Goal: Communication & Community: Answer question/provide support

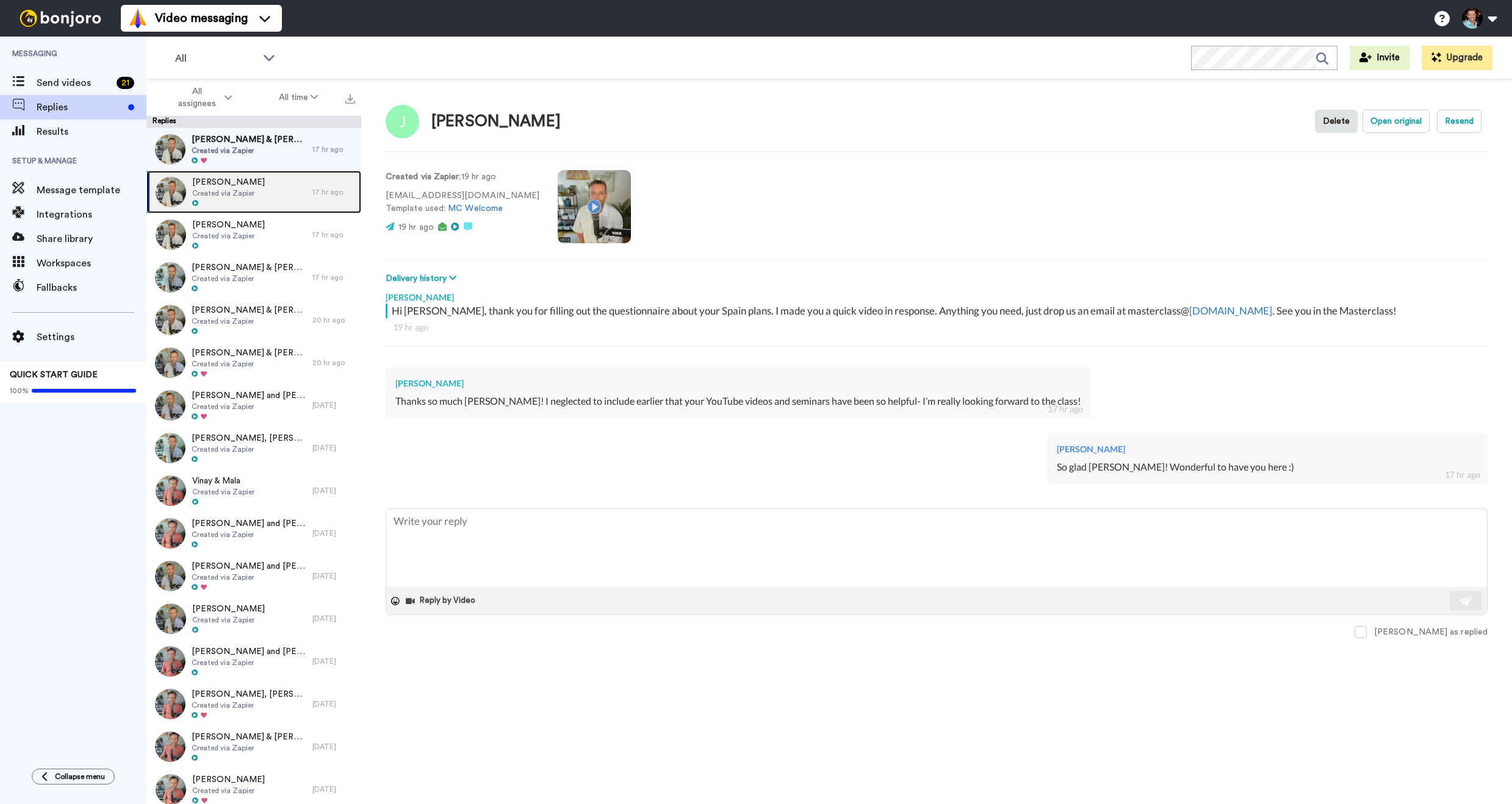
click at [237, 196] on span "Created via Zapier" at bounding box center [228, 193] width 72 height 9
click at [266, 150] on span "Created via Zapier" at bounding box center [249, 150] width 115 height 9
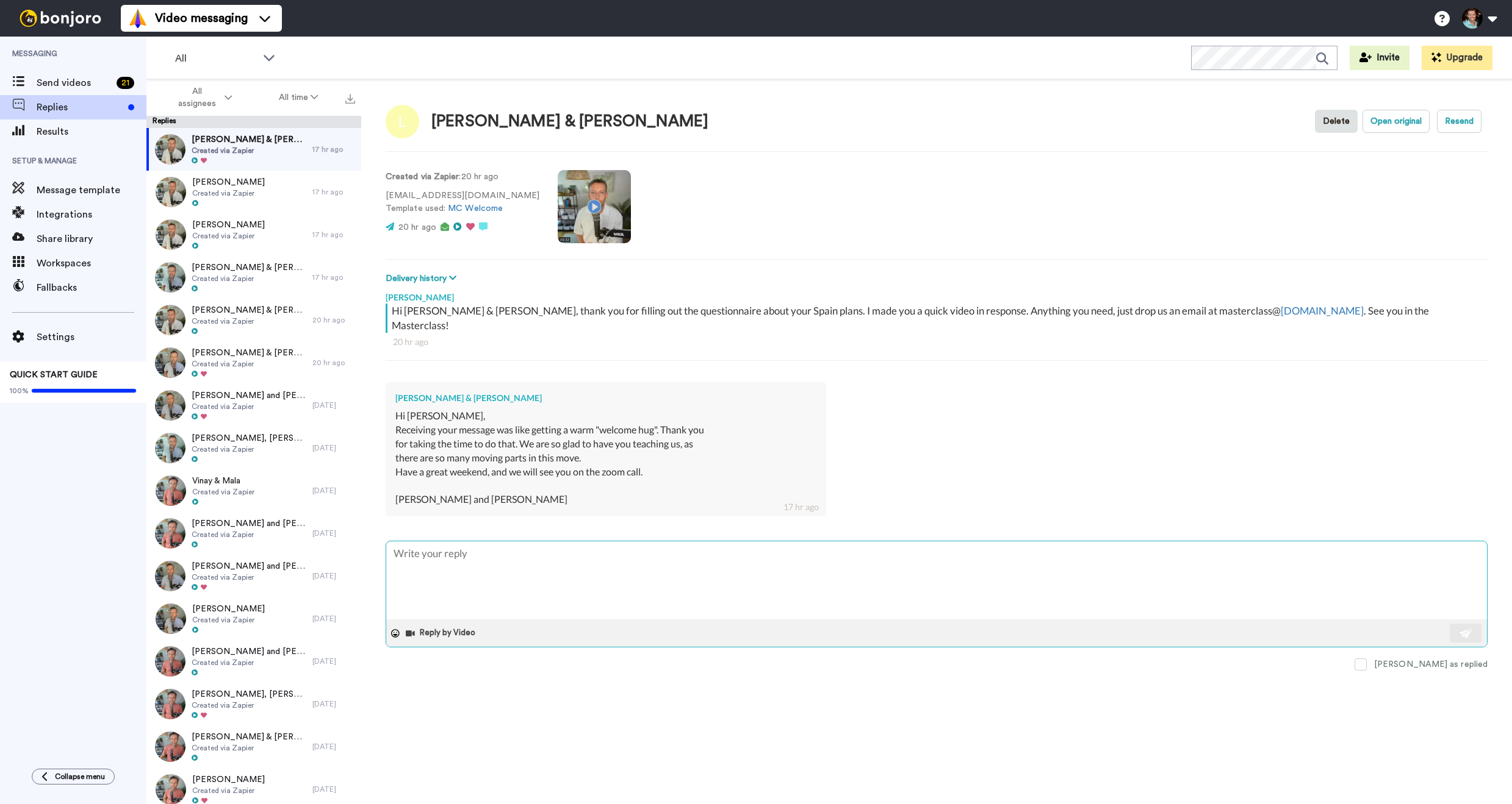
click at [568, 555] on textarea at bounding box center [936, 580] width 1101 height 78
type textarea "x"
type textarea "L"
type textarea "x"
type textarea "Lo"
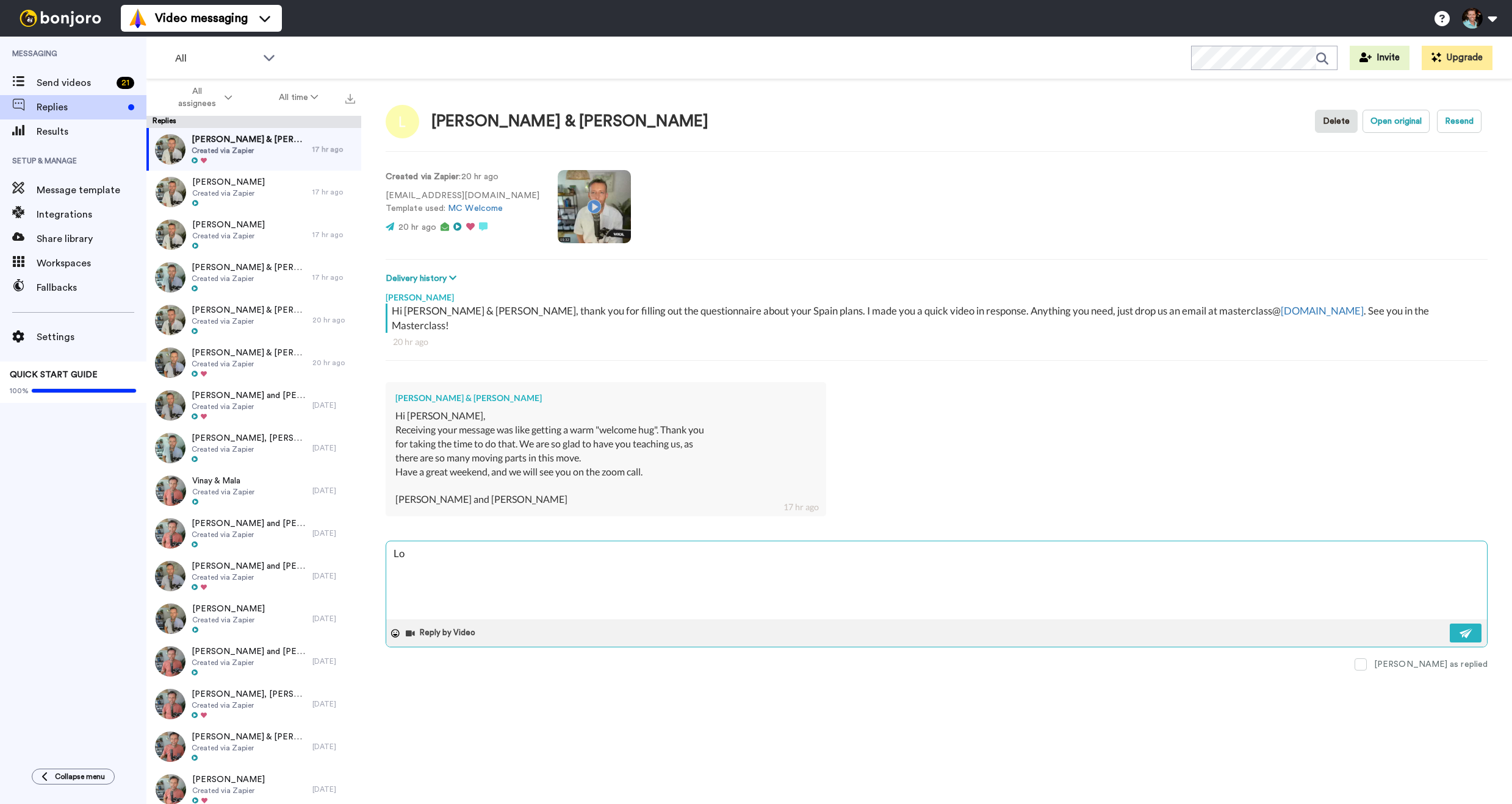
type textarea "x"
type textarea "Lov"
type textarea "x"
type textarea "Lovel"
type textarea "x"
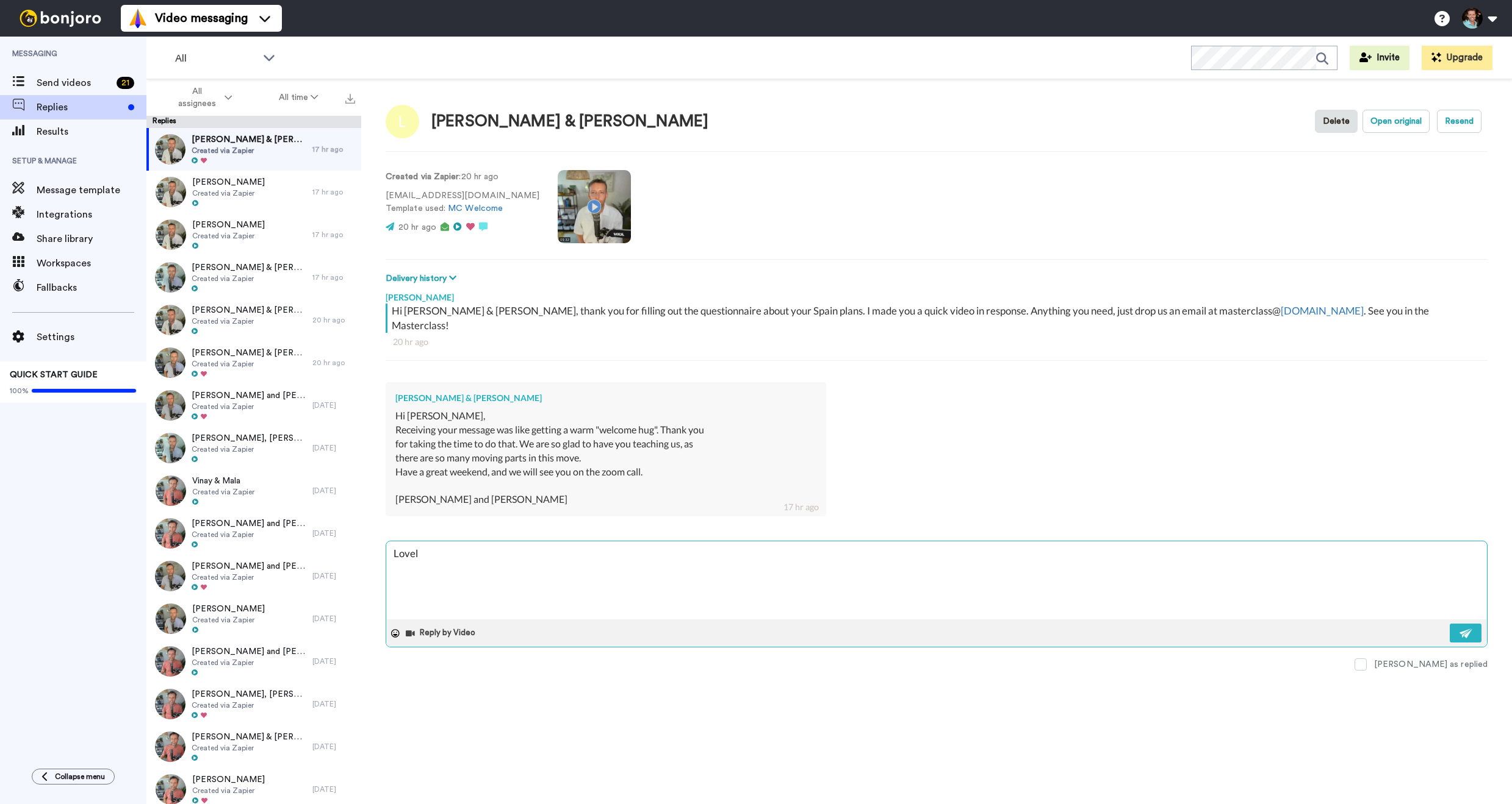
type textarea "Lovely"
type textarea "x"
type textarea "Lovely"
type textarea "x"
type textarea "Lovely g"
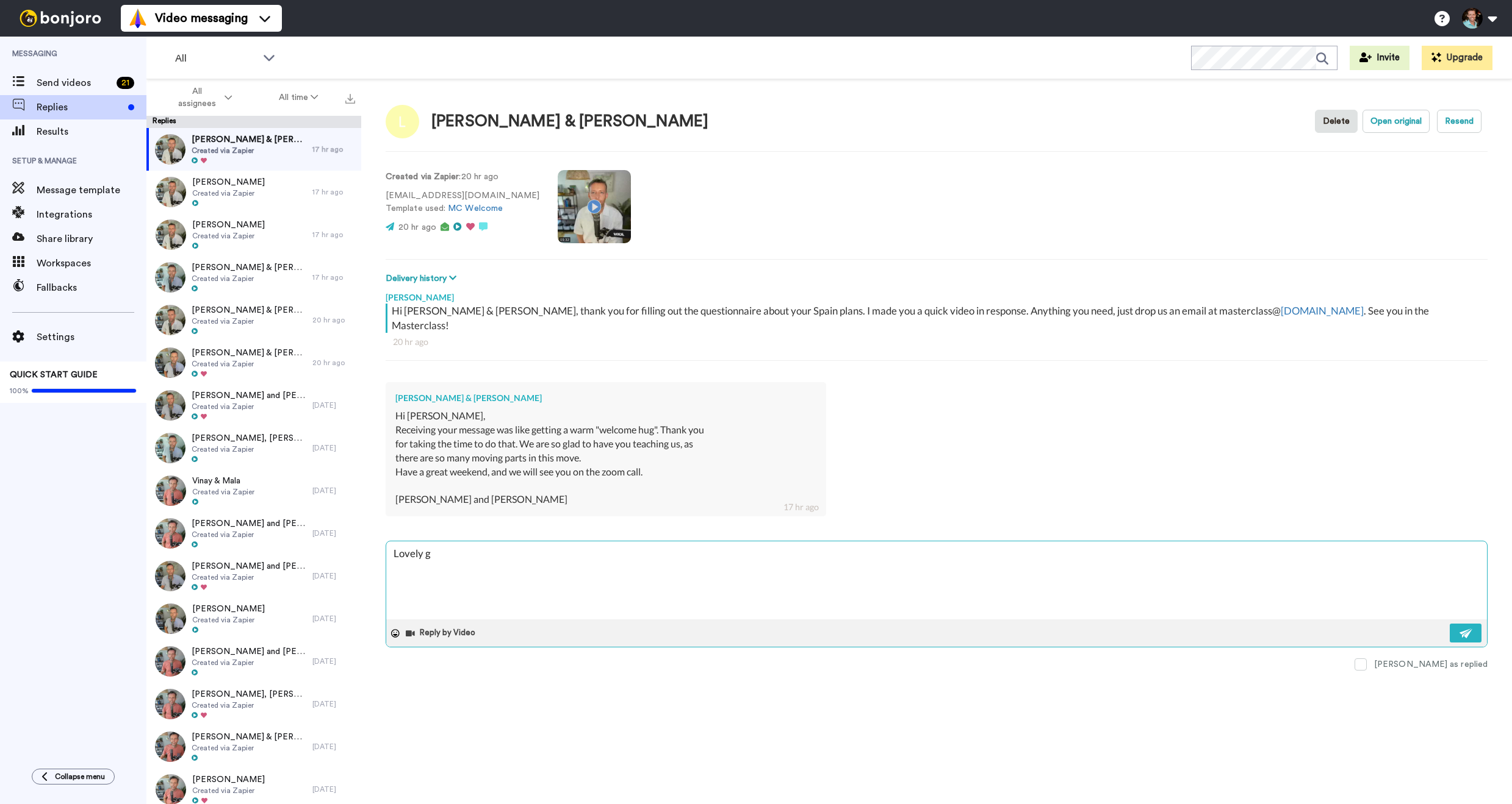
type textarea "x"
type textarea "Lovely guy"
type textarea "x"
type textarea "Lovely guys"
type textarea "x"
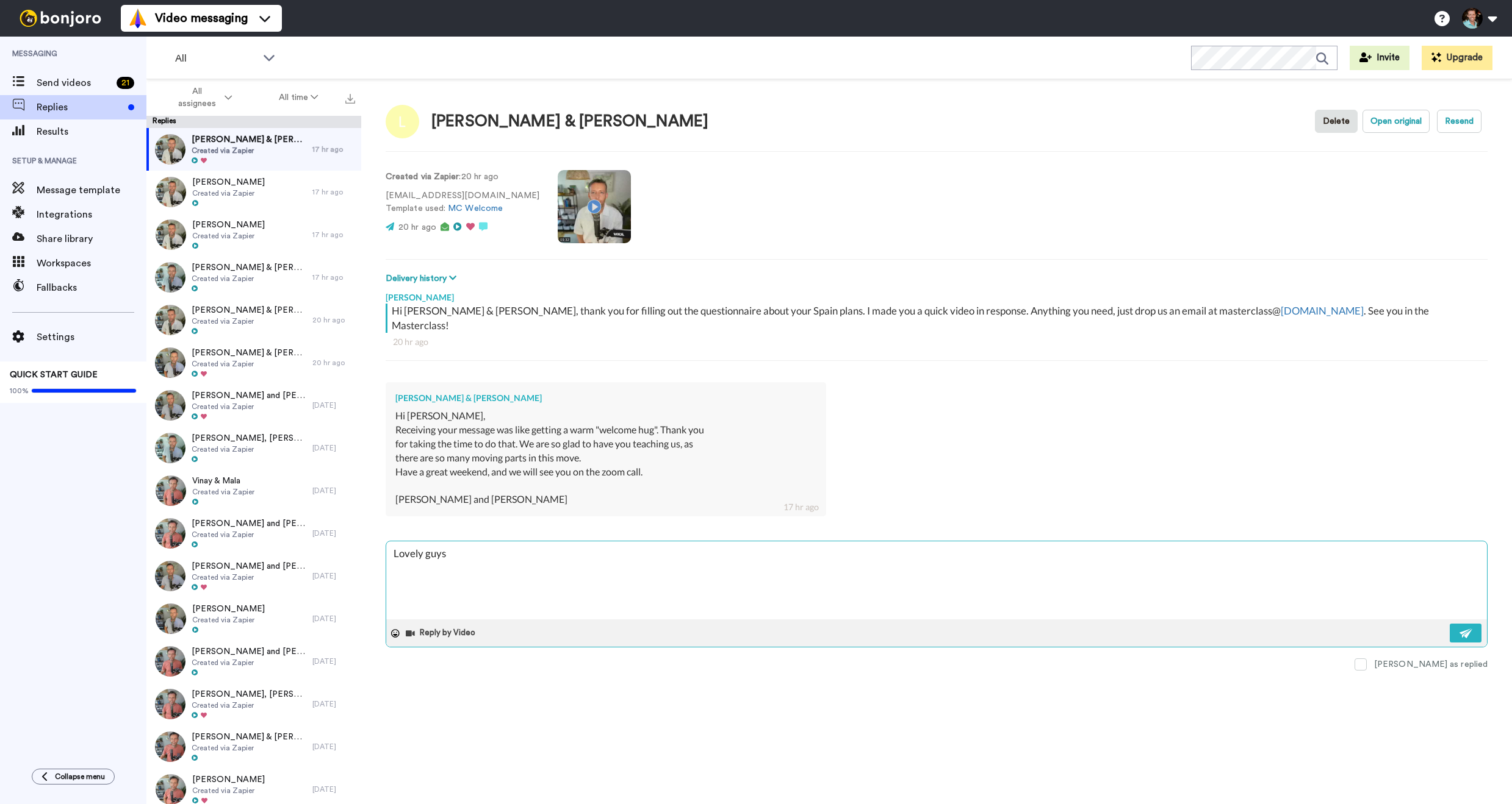
type textarea "Lovely guys"
type textarea "x"
type textarea "Lovely guys"
type textarea "x"
type textarea "Lovely guys"
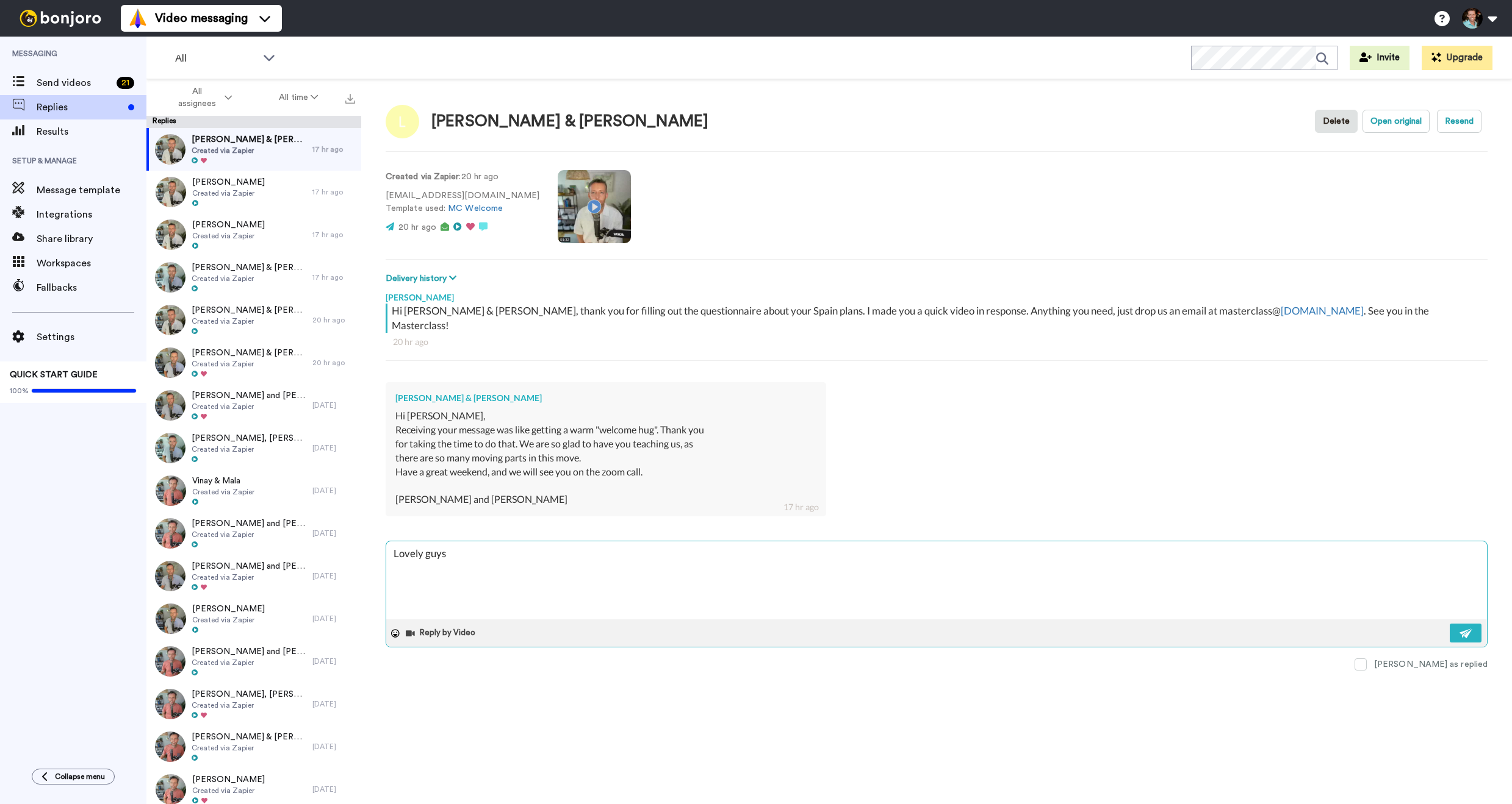
type textarea "x"
type textarea "Lovely guys -"
type textarea "x"
type textarea "Lovely guys - ca"
type textarea "x"
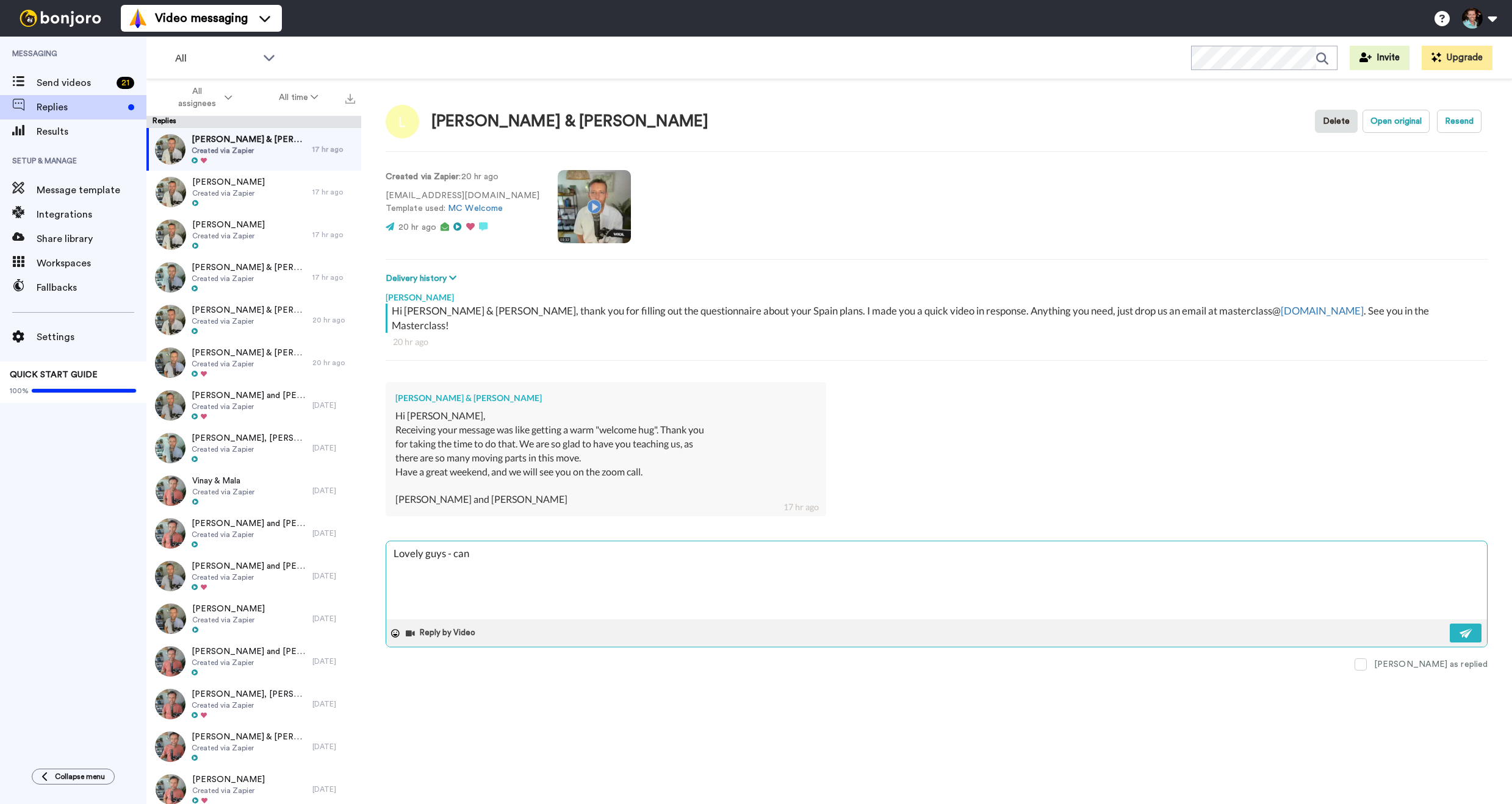
type textarea "Lovely guys - can'"
type textarea "x"
type textarea "Lovely guys - can't"
type textarea "x"
type textarea "Lovely guys - can't"
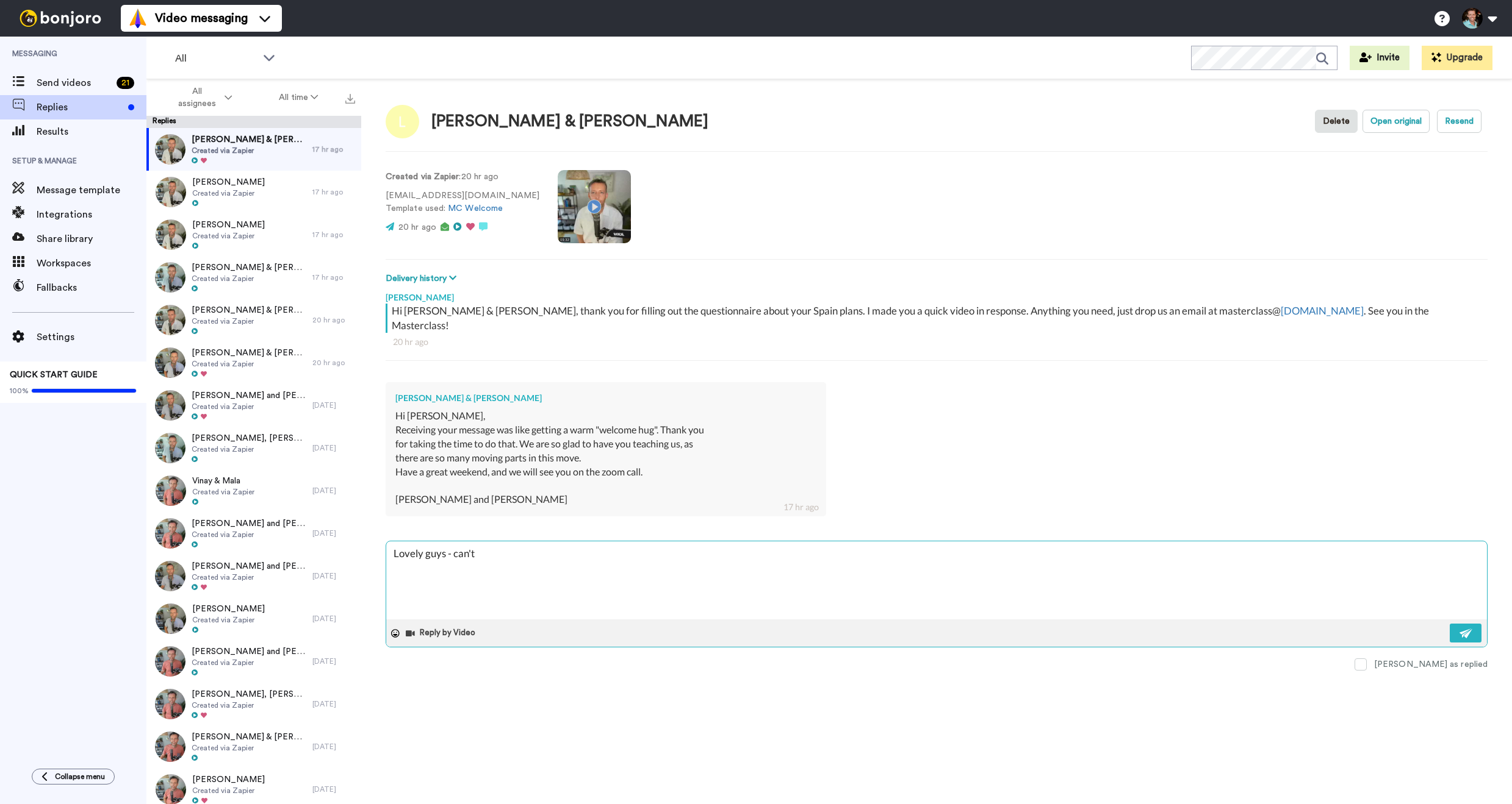
type textarea "x"
type textarea "Lovely guys - can't w"
type textarea "x"
type textarea "Lovely guys - can't wi"
type textarea "x"
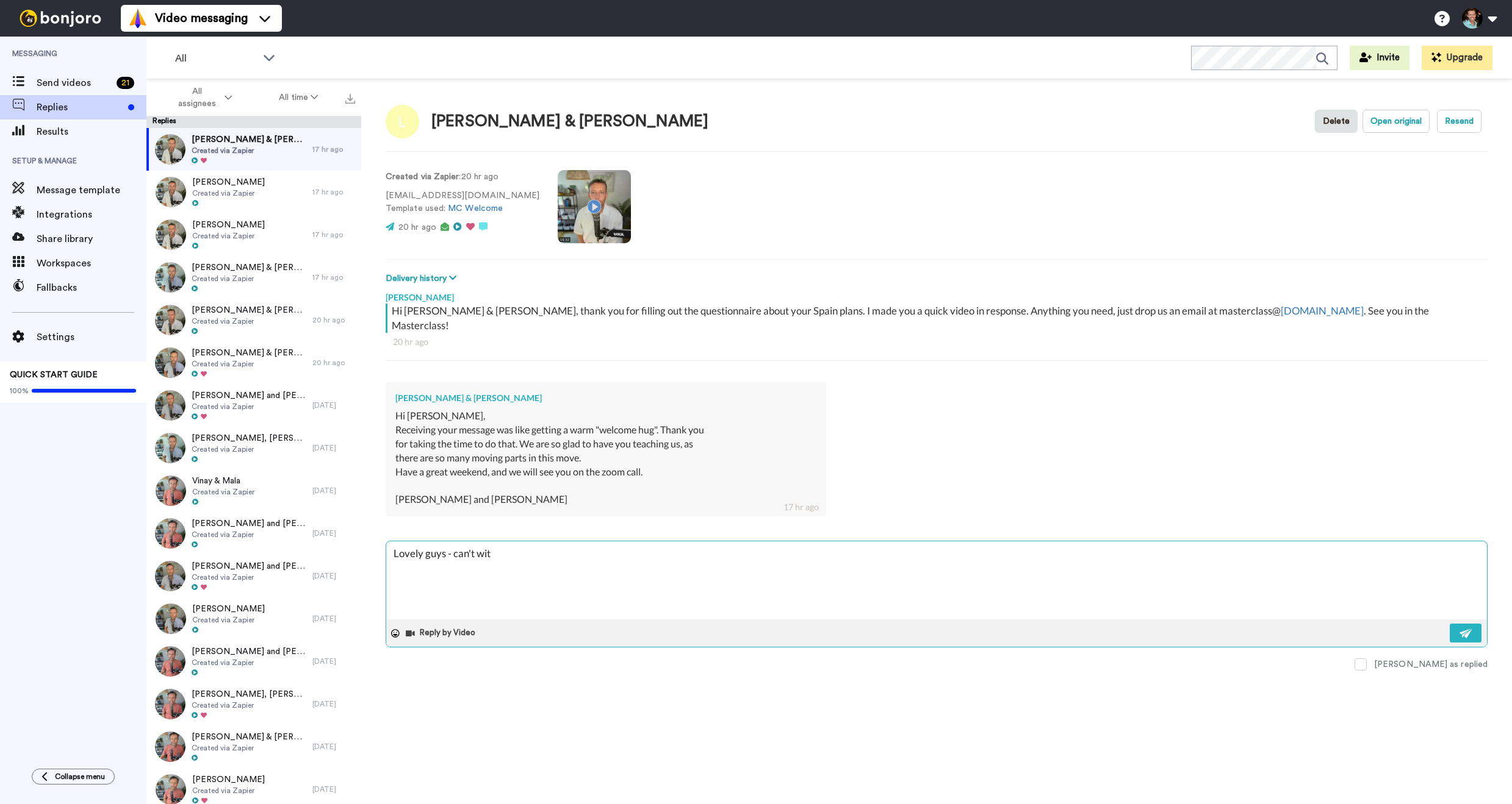
type textarea "Lovely guys - can't wit"
type textarea "x"
type textarea "Lovely guys - can't wit"
type textarea "x"
type textarea "Lovely guys - can't wi"
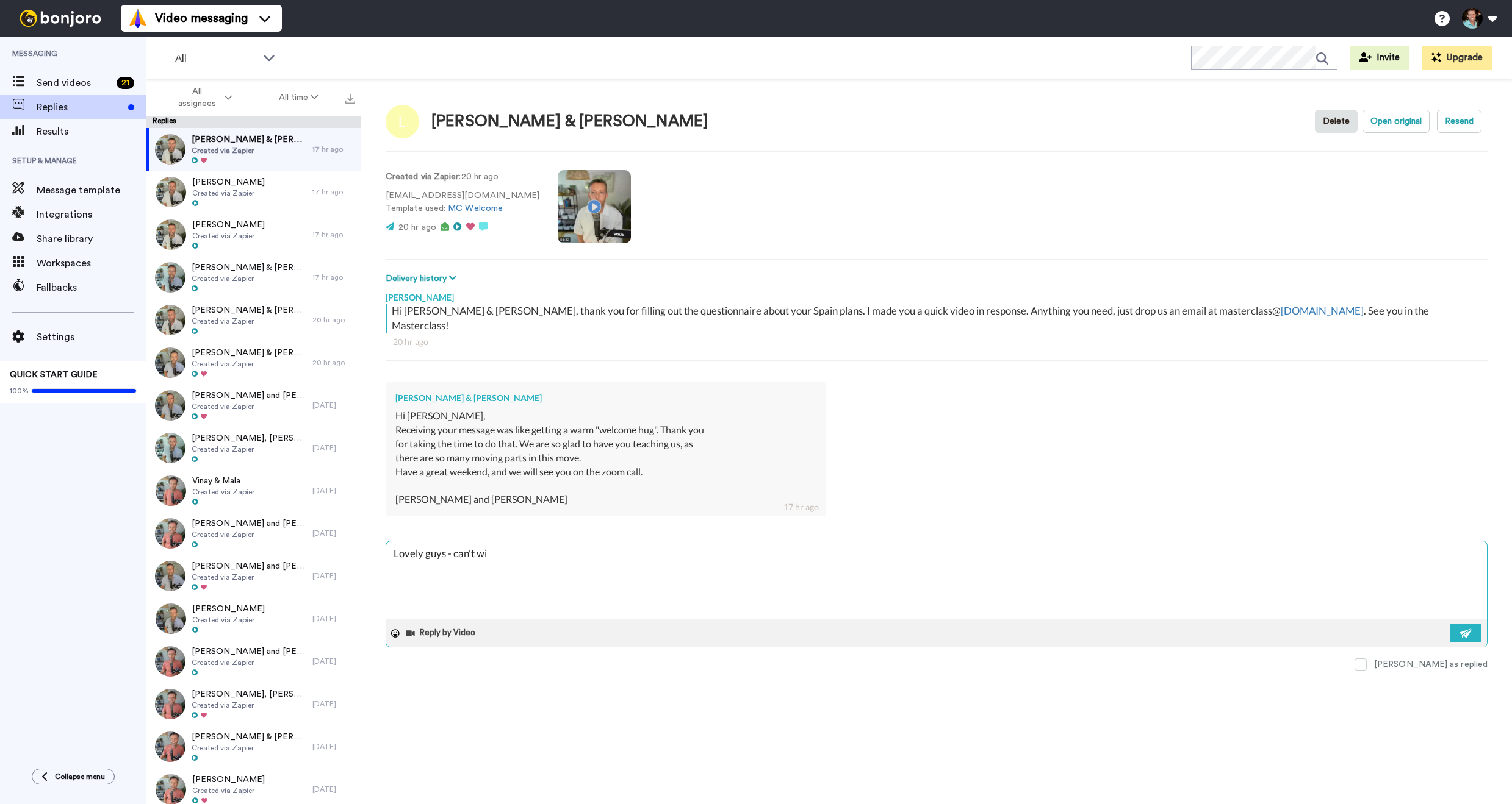
type textarea "x"
type textarea "Lovely guys - can't wa"
type textarea "x"
type textarea "Lovely guys - can't wai"
type textarea "x"
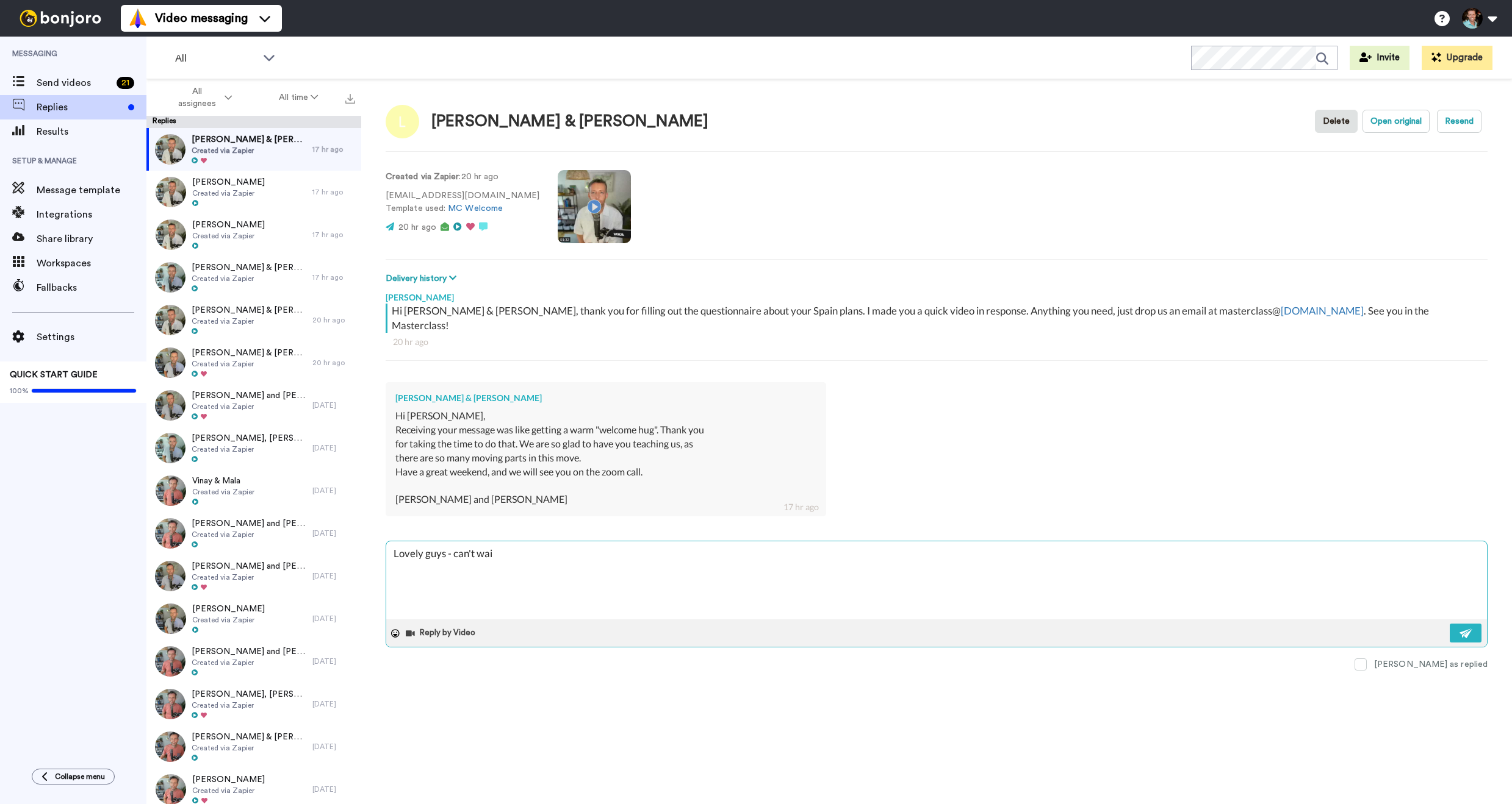
type textarea "Lovely guys - can't wait"
type textarea "x"
type textarea "Lovely guys - can't wait"
type textarea "x"
type textarea "Lovely guys - can't wait t"
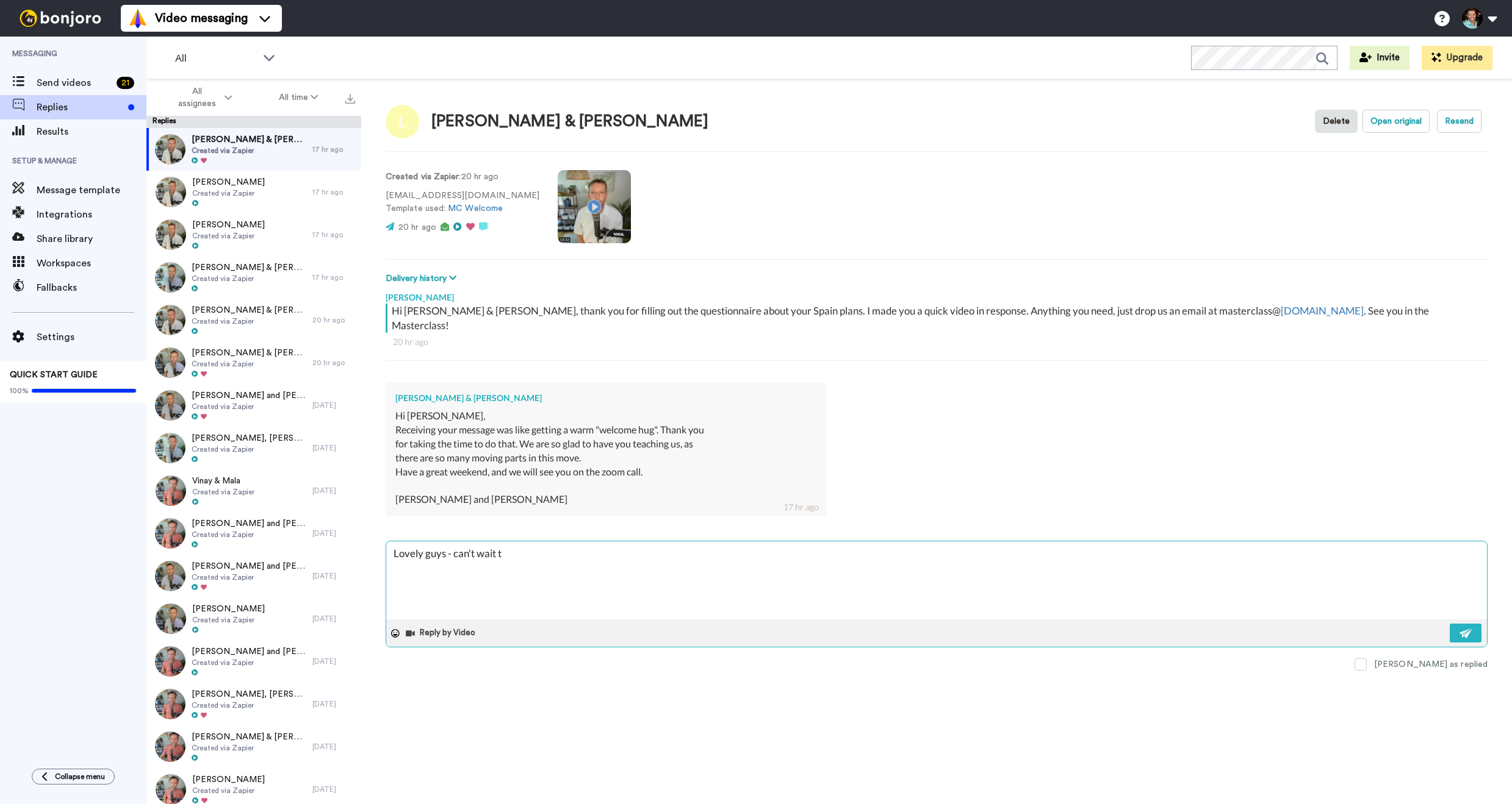
type textarea "x"
type textarea "Lovely guys - can't wait to"
type textarea "x"
type textarea "Lovely guys - can't wait to g"
type textarea "x"
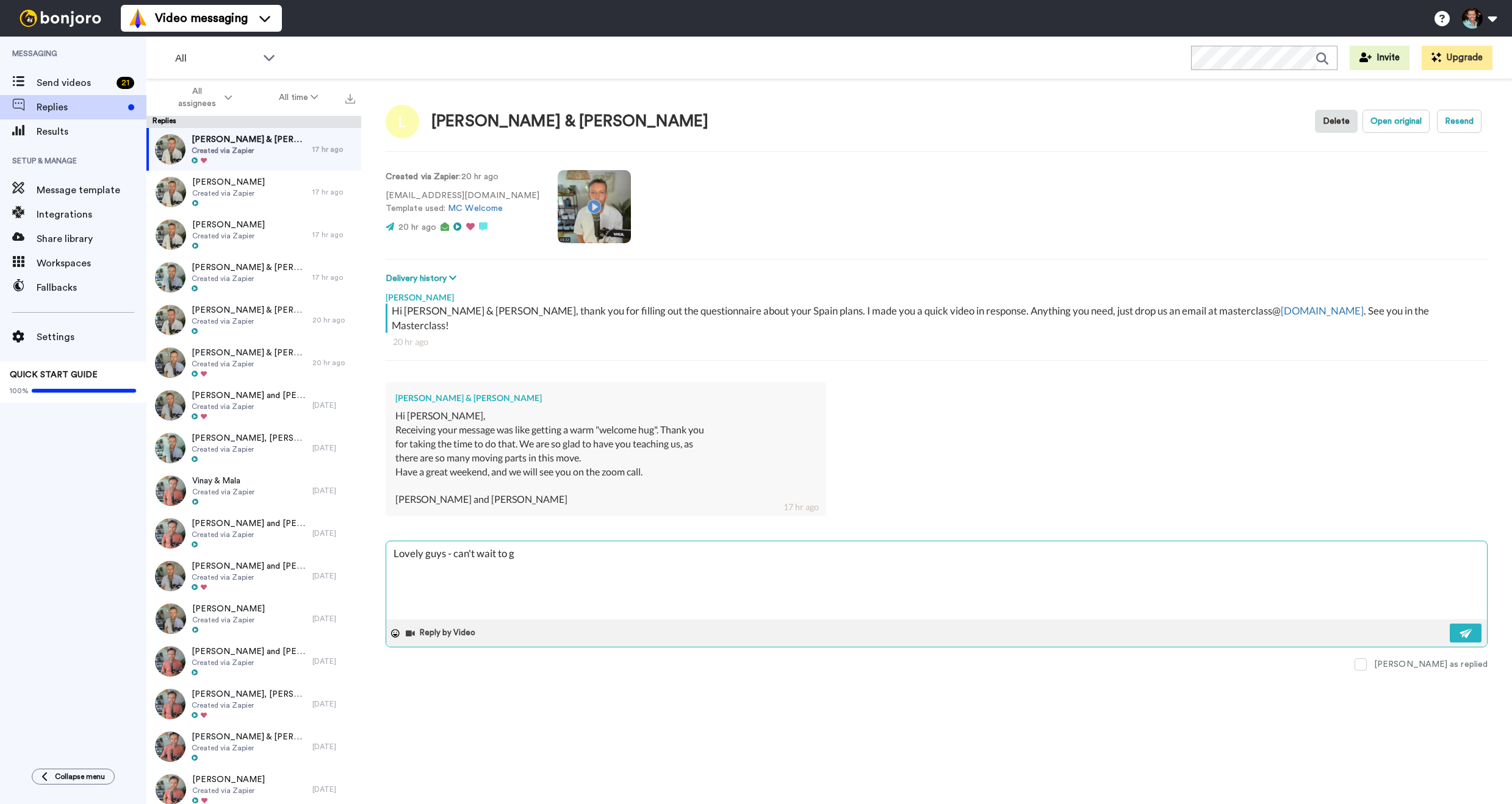
type textarea "Lovely guys - can't wait to ge"
type textarea "x"
type textarea "Lovely guys - can't wait to get"
type textarea "x"
type textarea "Lovely guys - can't wait to get"
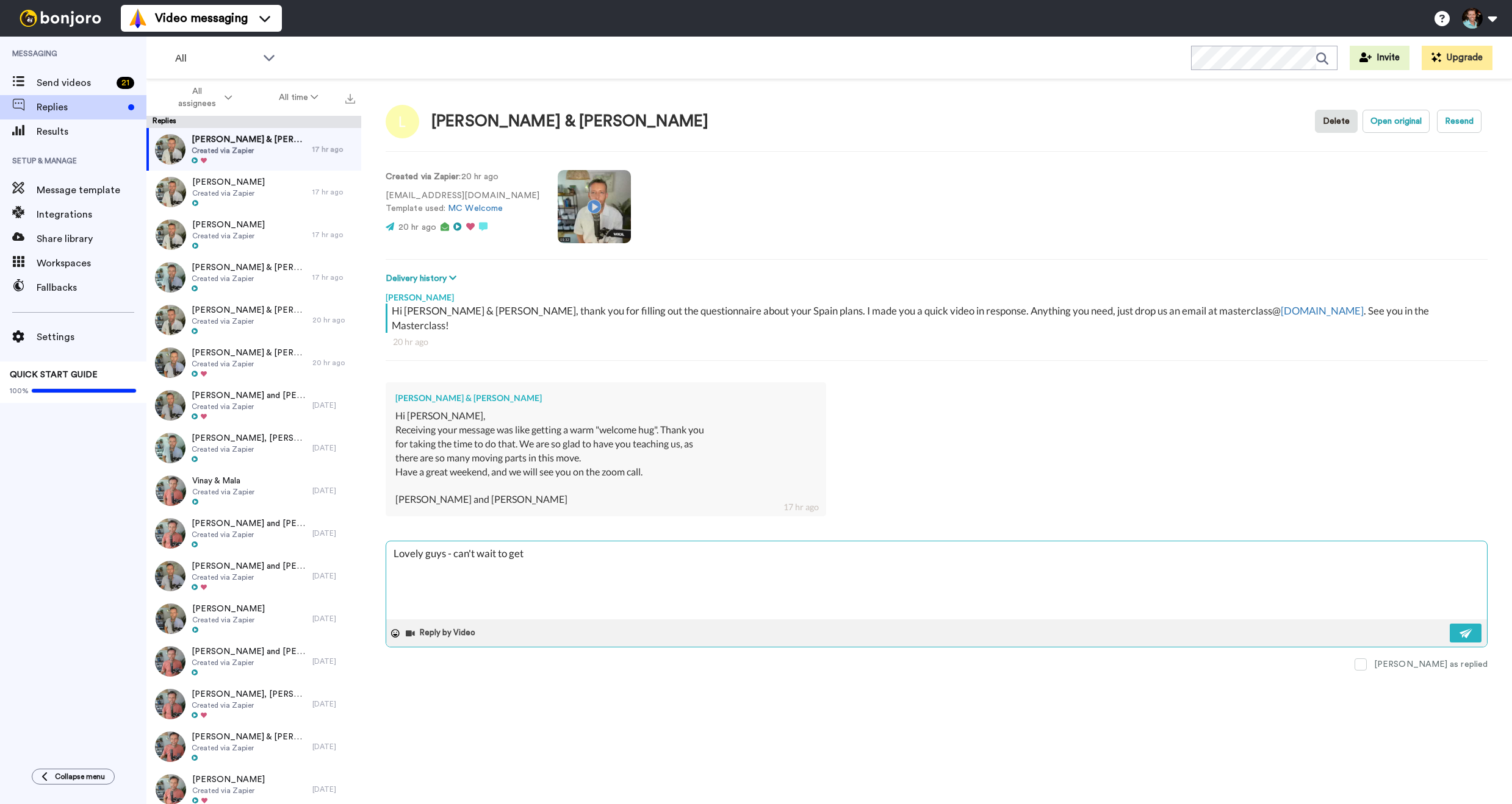
type textarea "x"
type textarea "Lovely guys - can't wait to get st"
type textarea "x"
type textarea "Lovely guys - can't wait to get sta"
type textarea "x"
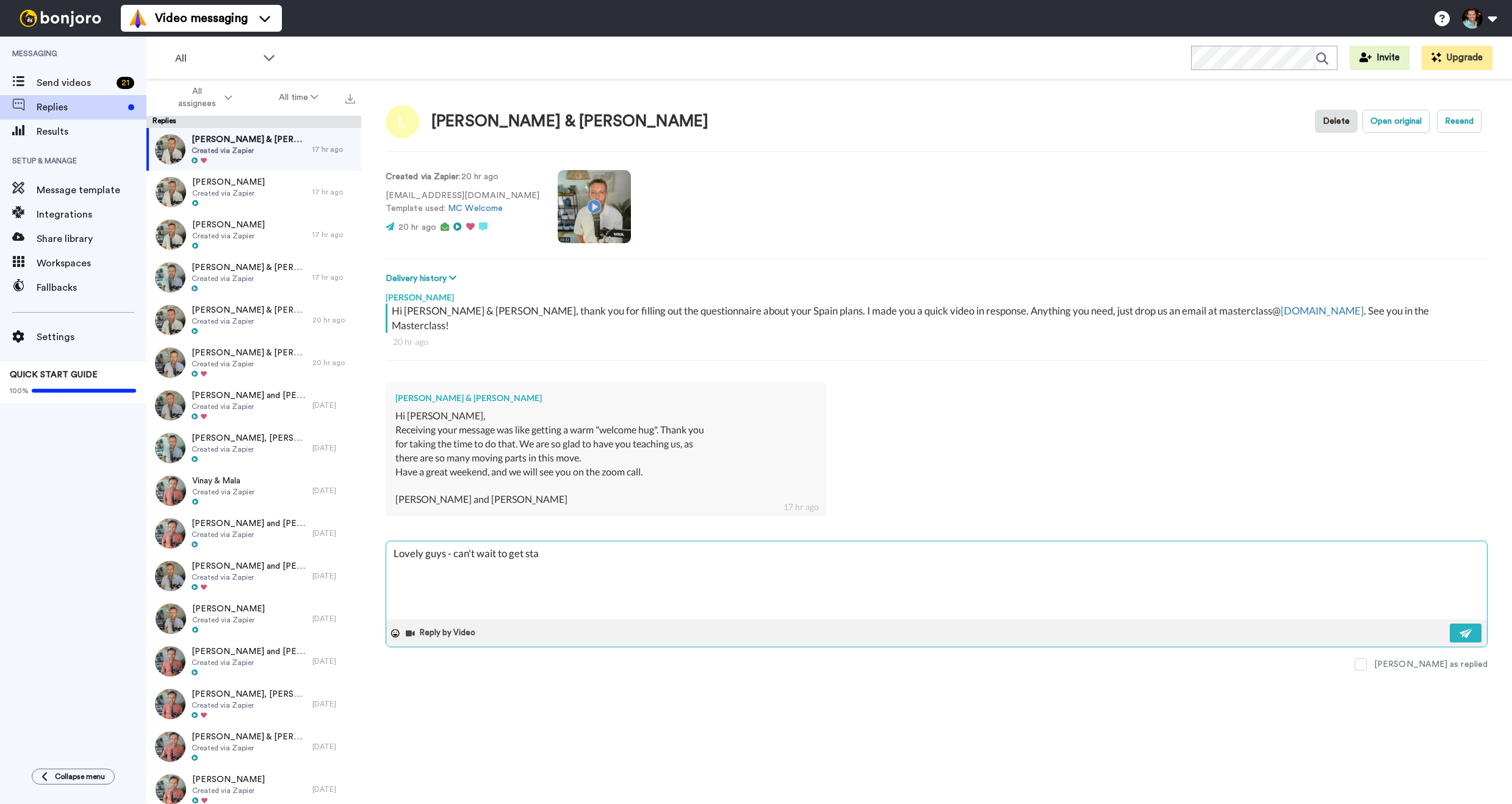
type textarea "Lovely guys - can't wait to get star"
type textarea "x"
type textarea "Lovely guys - can't wait to get start"
type textarea "x"
type textarea "Lovely guys - can't wait to get starte"
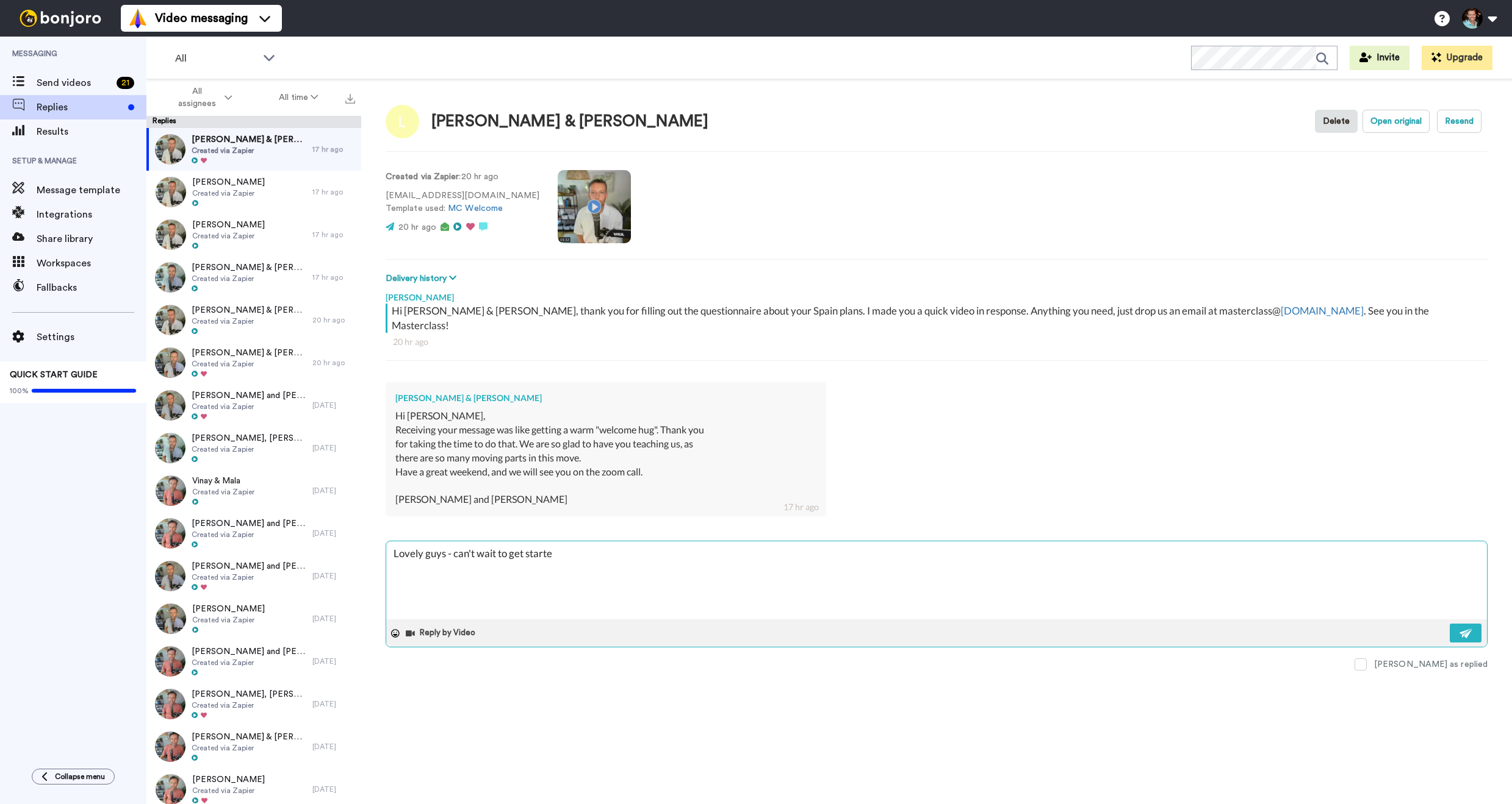
type textarea "x"
type textarea "Lovely guys - can't wait to get started"
type textarea "x"
type textarea "Lovely guys - can't wait to get started!"
type textarea "x"
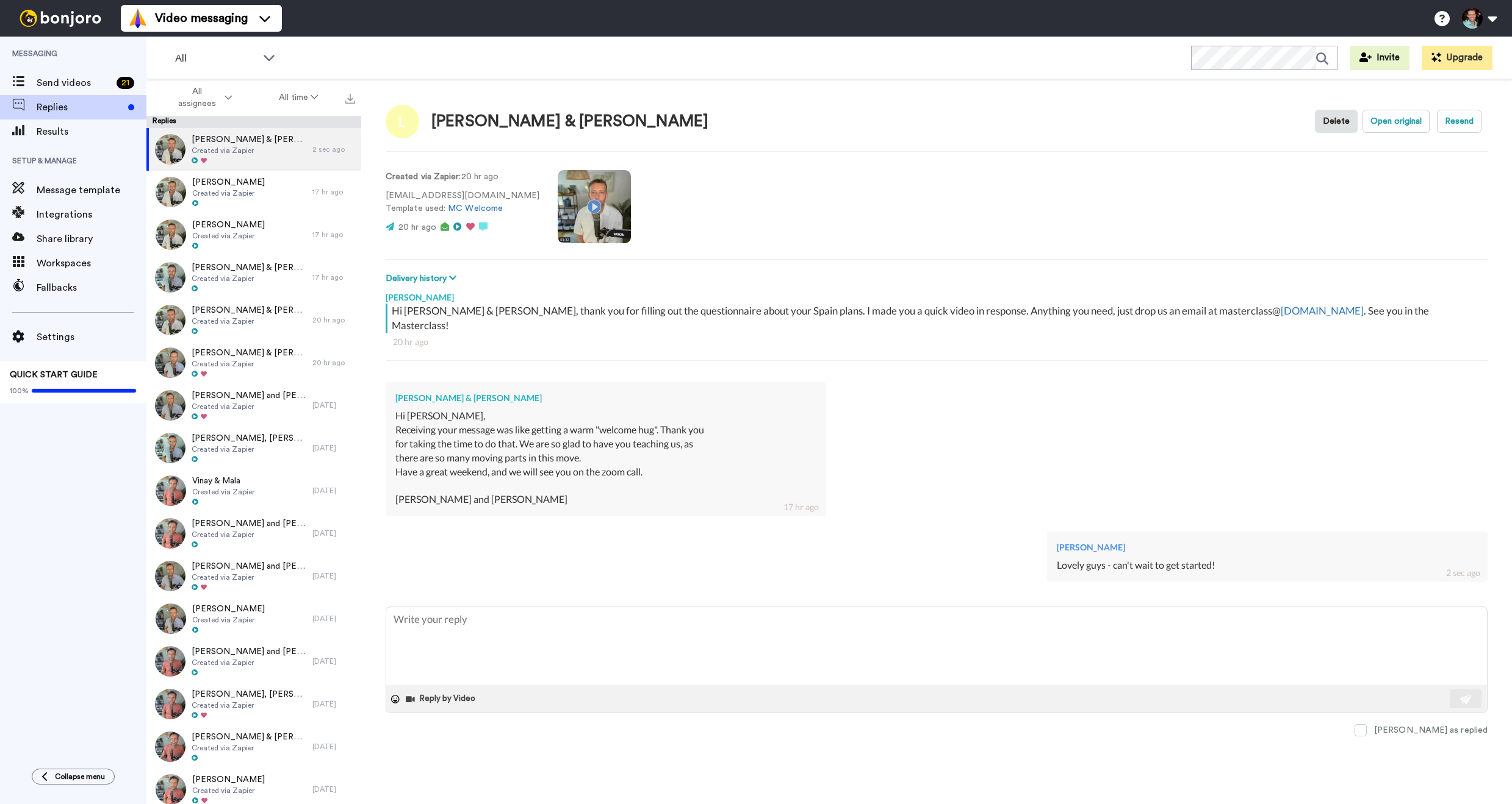
type textarea "x"
